Goal: Task Accomplishment & Management: Manage account settings

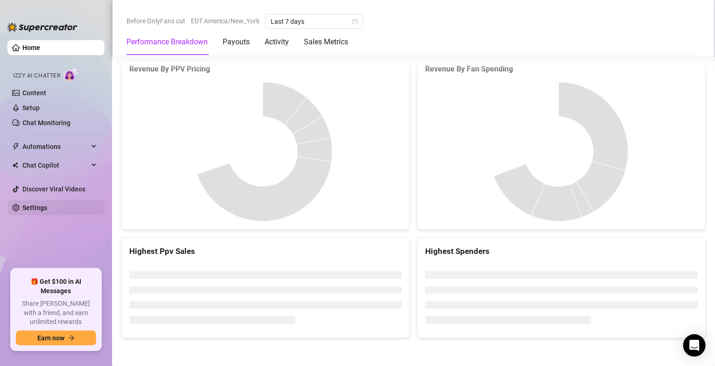
scroll to position [1147, 0]
click at [47, 209] on link "Settings" at bounding box center [34, 207] width 25 height 7
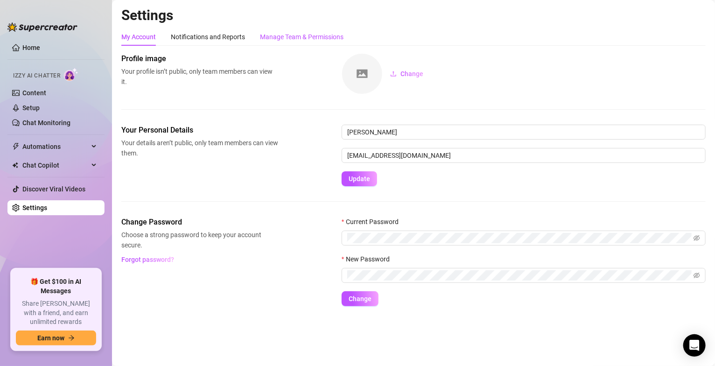
click at [307, 34] on div "Manage Team & Permissions" at bounding box center [301, 37] width 83 height 10
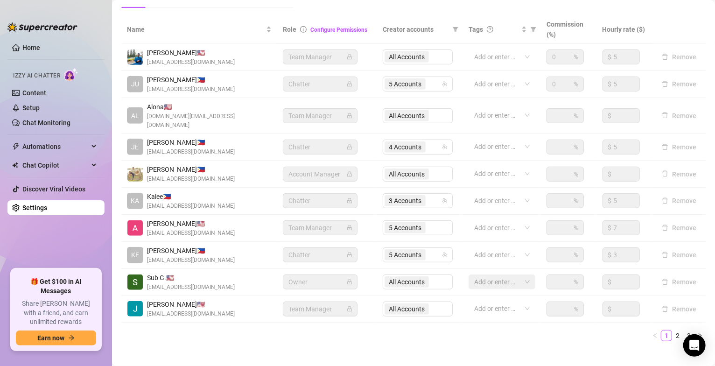
scroll to position [208, 0]
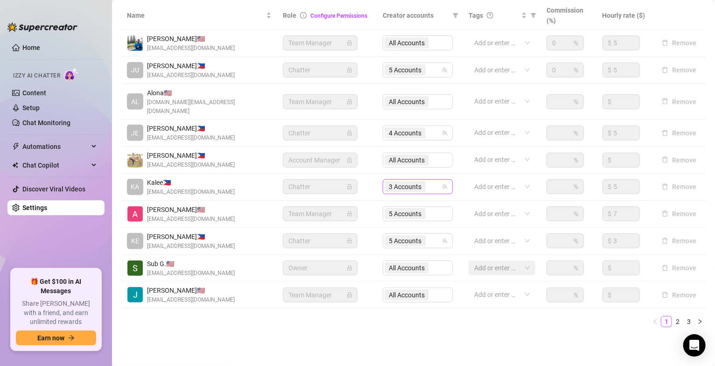
click at [427, 181] on input "search" at bounding box center [428, 186] width 2 height 11
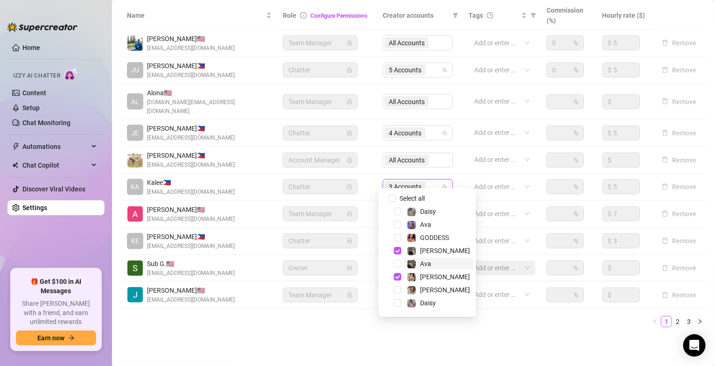
click at [441, 260] on span "Ava" at bounding box center [438, 263] width 70 height 11
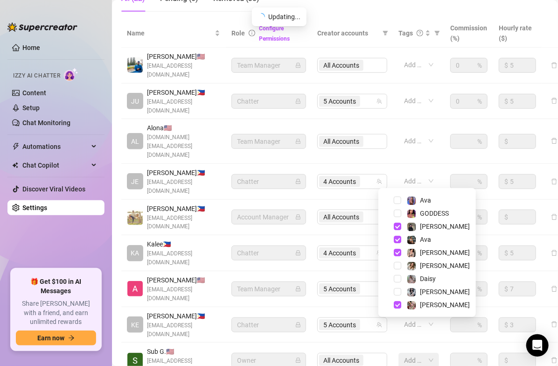
scroll to position [225, 0]
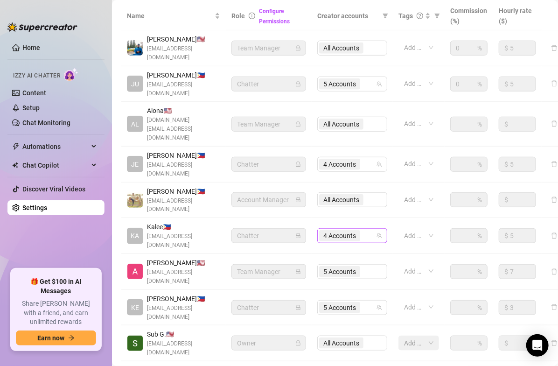
click at [370, 229] on div "4 Accounts" at bounding box center [347, 235] width 56 height 13
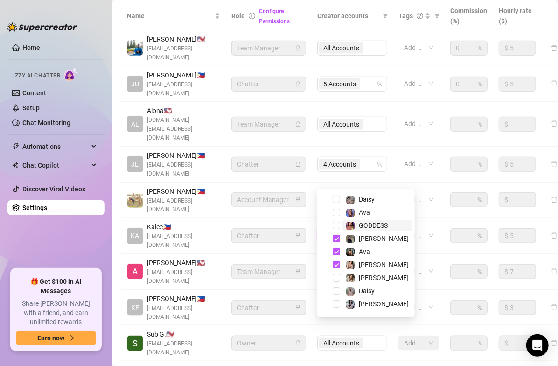
scroll to position [0, 0]
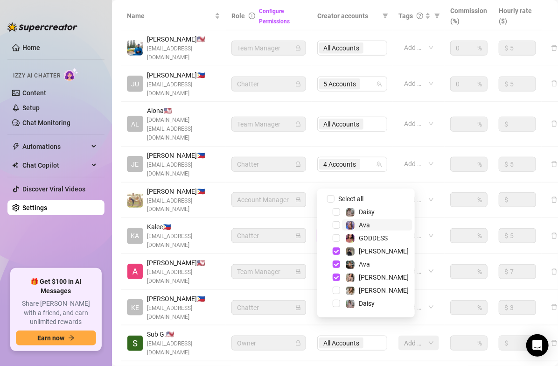
click at [380, 228] on span "Ava" at bounding box center [377, 224] width 70 height 11
click at [382, 273] on span "[PERSON_NAME]" at bounding box center [377, 276] width 70 height 11
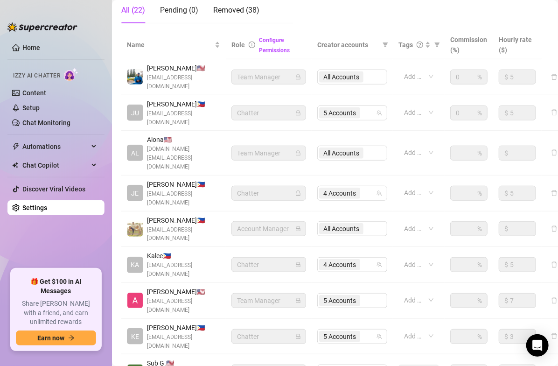
scroll to position [224, 0]
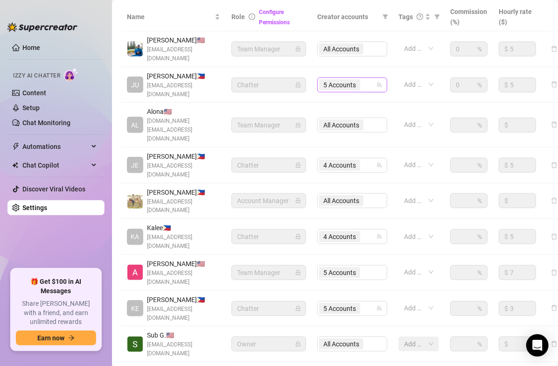
click at [364, 79] on input "search" at bounding box center [363, 84] width 2 height 11
click at [360, 79] on span "5 Accounts" at bounding box center [339, 84] width 41 height 11
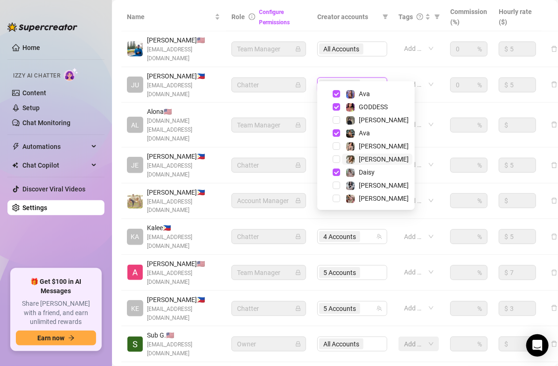
scroll to position [0, 0]
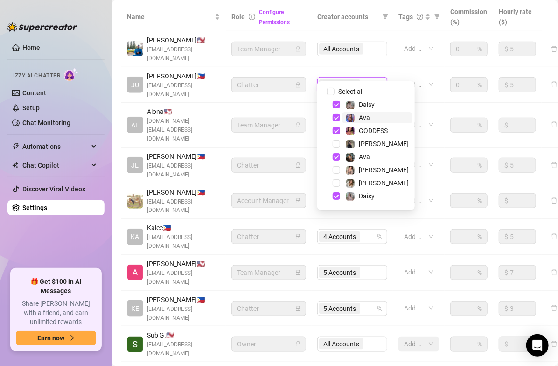
click at [384, 116] on span "Ava" at bounding box center [377, 117] width 70 height 11
click at [378, 169] on span "[PERSON_NAME]" at bounding box center [377, 169] width 70 height 11
click at [389, 154] on span "Ava" at bounding box center [377, 156] width 70 height 11
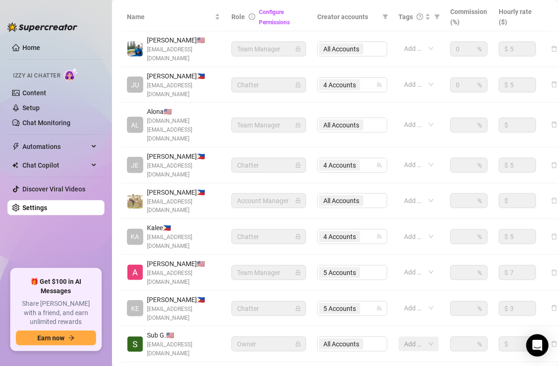
click at [212, 258] on span "[PERSON_NAME] 🇺🇸" at bounding box center [183, 263] width 73 height 10
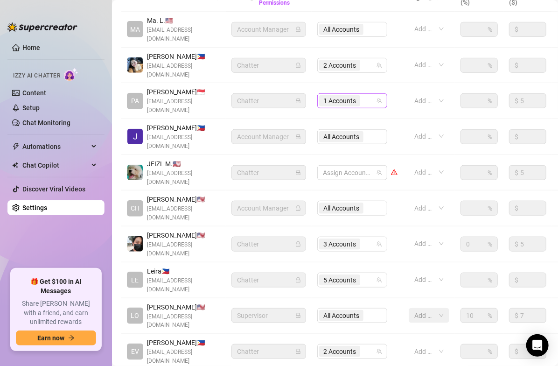
click at [370, 94] on div "1 Accounts" at bounding box center [347, 100] width 56 height 13
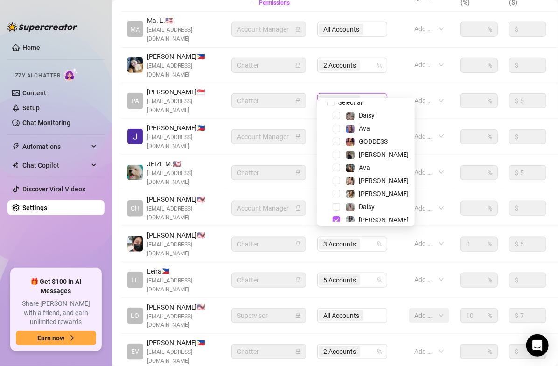
scroll to position [24, 0]
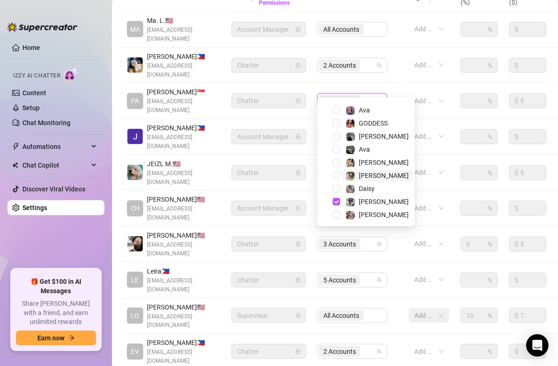
click at [375, 174] on span "[PERSON_NAME]" at bounding box center [377, 175] width 70 height 11
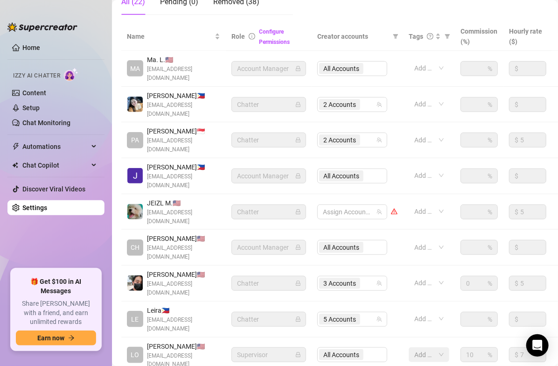
scroll to position [132, 0]
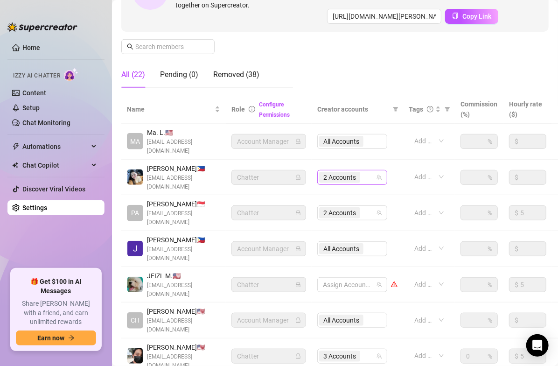
click at [368, 171] on div "2 Accounts" at bounding box center [347, 177] width 56 height 13
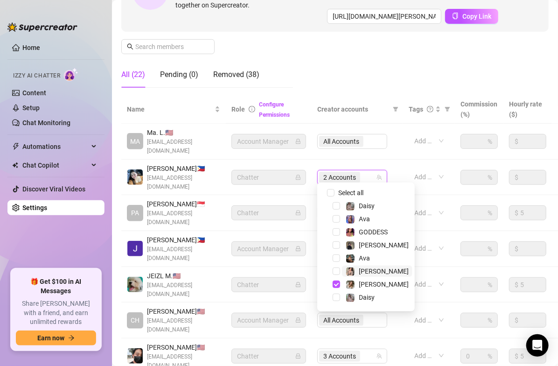
scroll to position [24, 0]
